Goal: Find specific page/section: Find specific page/section

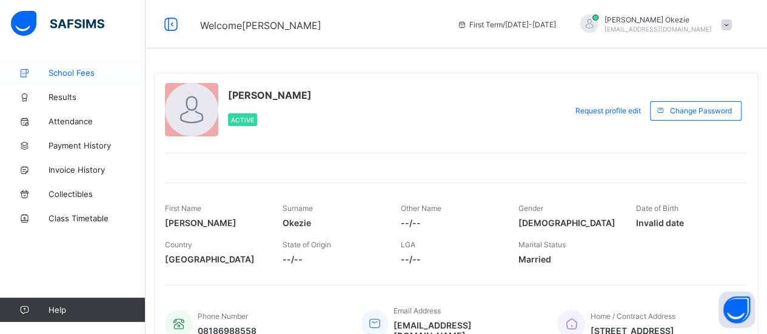
click at [74, 72] on span "School Fees" at bounding box center [97, 73] width 97 height 10
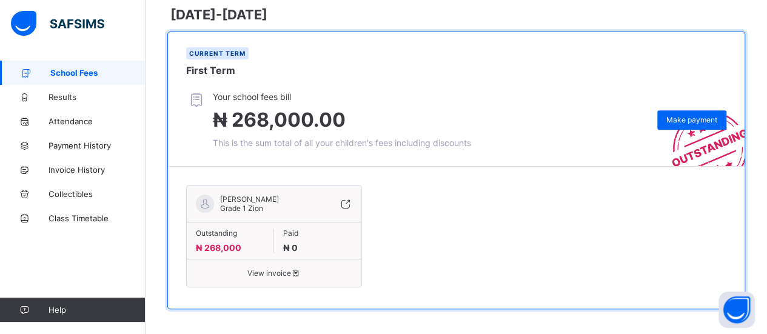
scroll to position [192, 0]
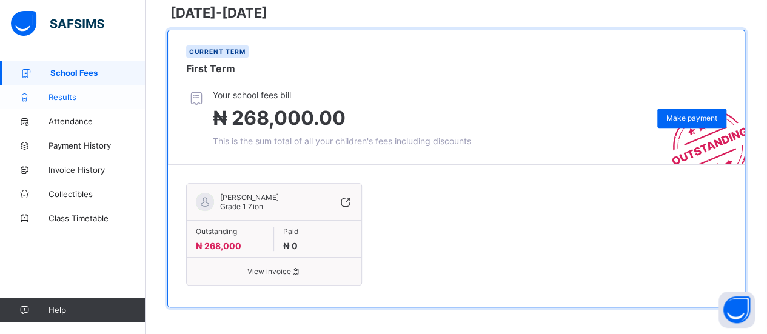
click at [76, 95] on span "Results" at bounding box center [97, 97] width 97 height 10
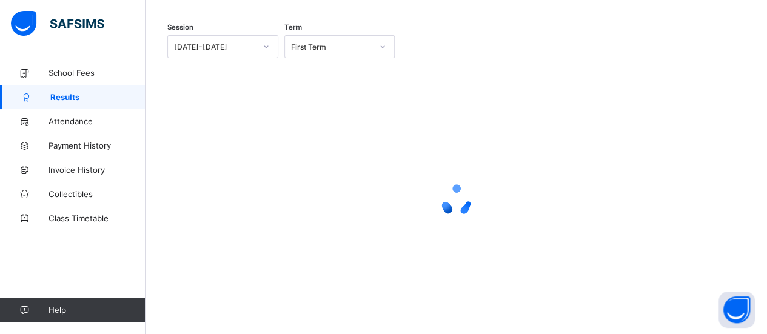
scroll to position [153, 0]
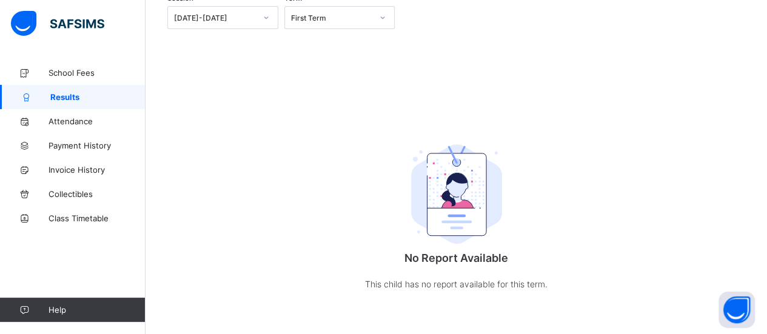
click at [75, 101] on span "Results" at bounding box center [97, 97] width 95 height 10
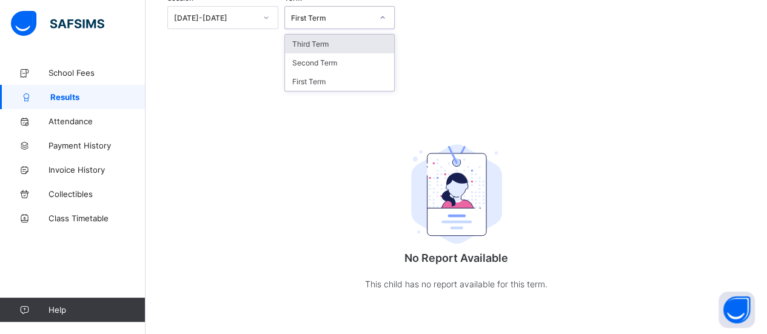
click at [386, 16] on icon at bounding box center [382, 18] width 7 height 12
click at [361, 42] on div "Third Term" at bounding box center [340, 44] width 110 height 19
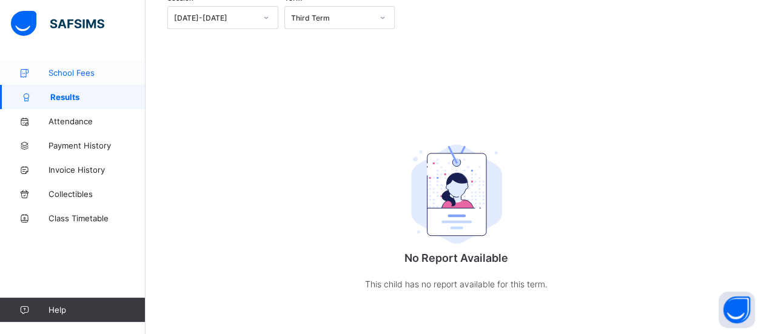
click at [82, 73] on span "School Fees" at bounding box center [97, 73] width 97 height 10
